Goal: Task Accomplishment & Management: Manage account settings

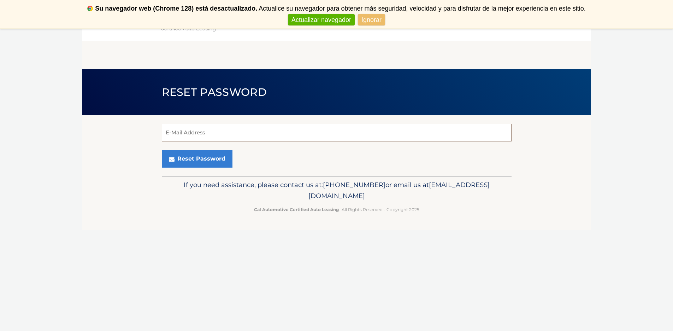
type input "[EMAIL_ADDRESS][DOMAIN_NAME]"
click at [374, 20] on link "Ignorar" at bounding box center [371, 20] width 27 height 12
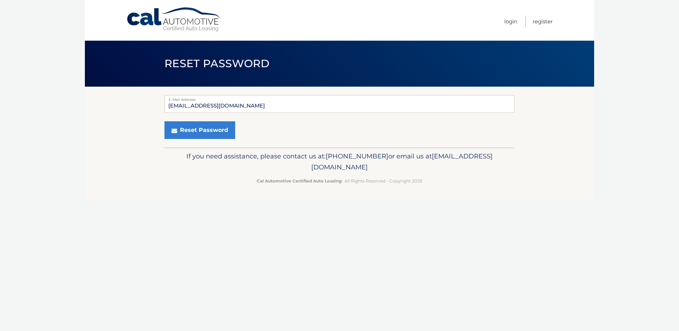
click at [334, 20] on link "No mostrar de nuevo" at bounding box center [339, 20] width 66 height 12
click at [284, 99] on label "E-Mail Address" at bounding box center [339, 98] width 350 height 6
click at [284, 99] on input "[EMAIL_ADDRESS][DOMAIN_NAME]" at bounding box center [339, 104] width 350 height 18
click at [509, 21] on link "Login" at bounding box center [510, 22] width 13 height 12
